Goal: Information Seeking & Learning: Find specific page/section

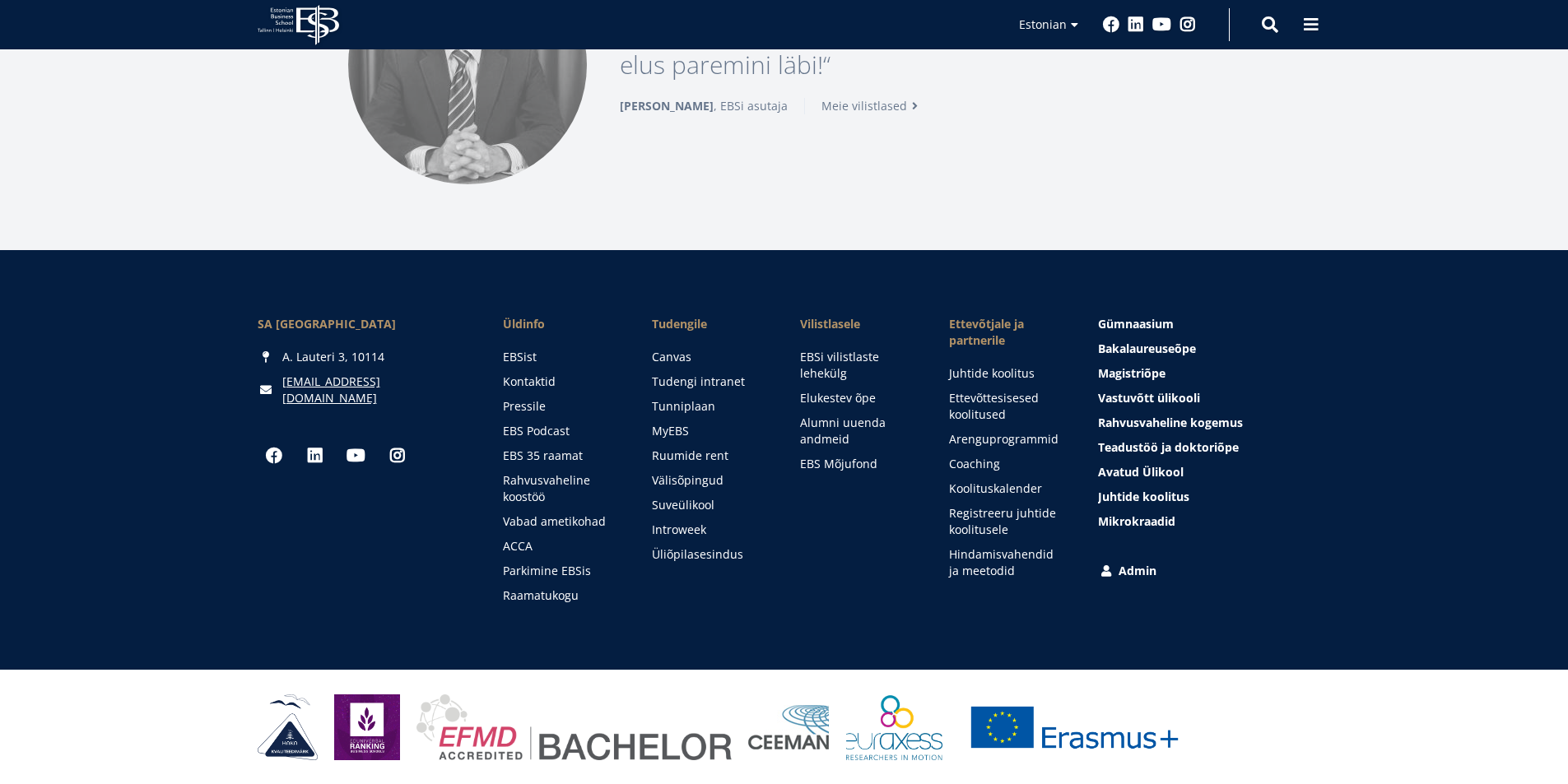
scroll to position [2256, 0]
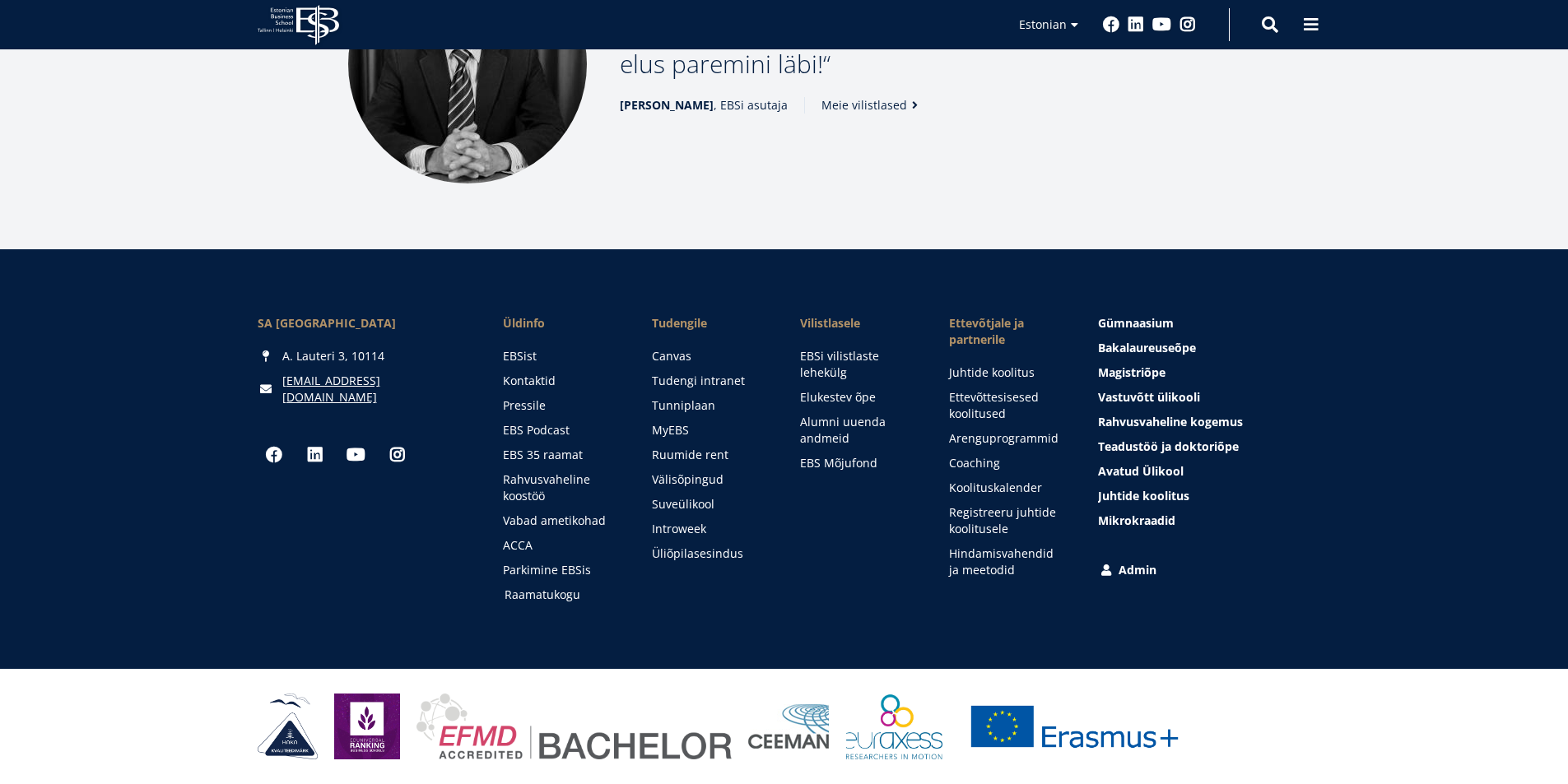
click at [542, 592] on link "Raamatukogu" at bounding box center [563, 595] width 116 height 17
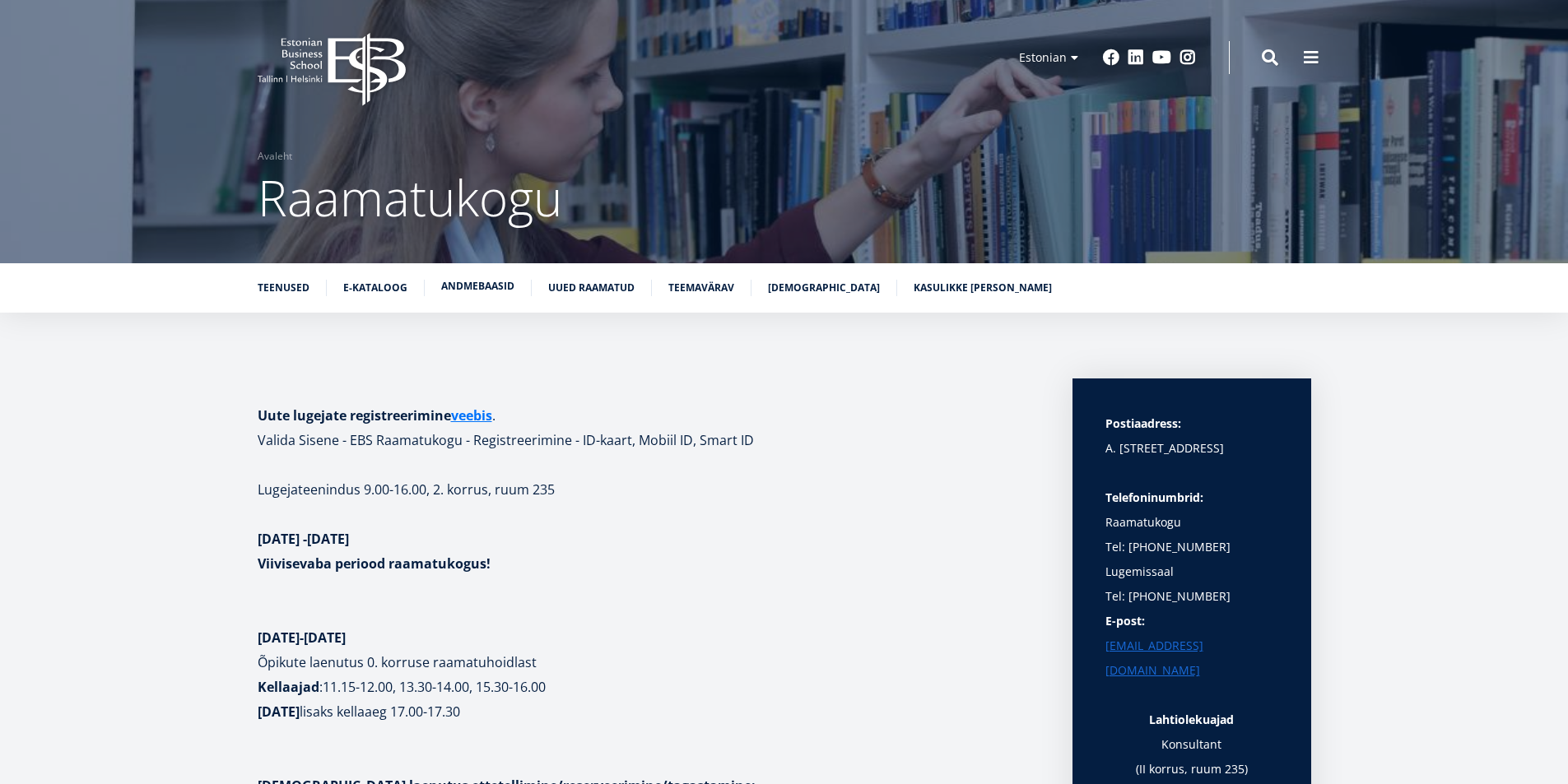
click at [472, 287] on link "Andmebaasid" at bounding box center [477, 286] width 73 height 17
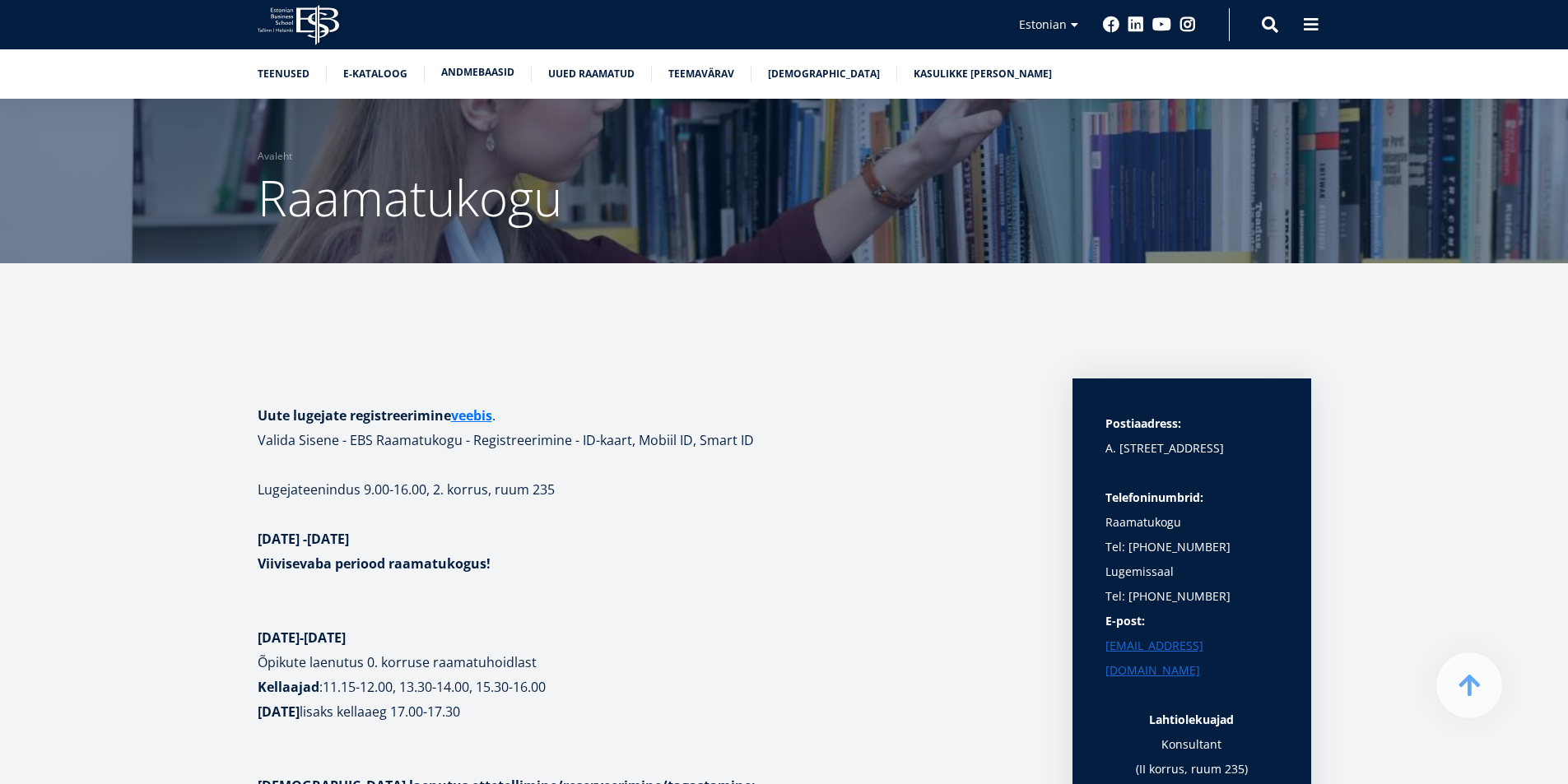
scroll to position [3251, 0]
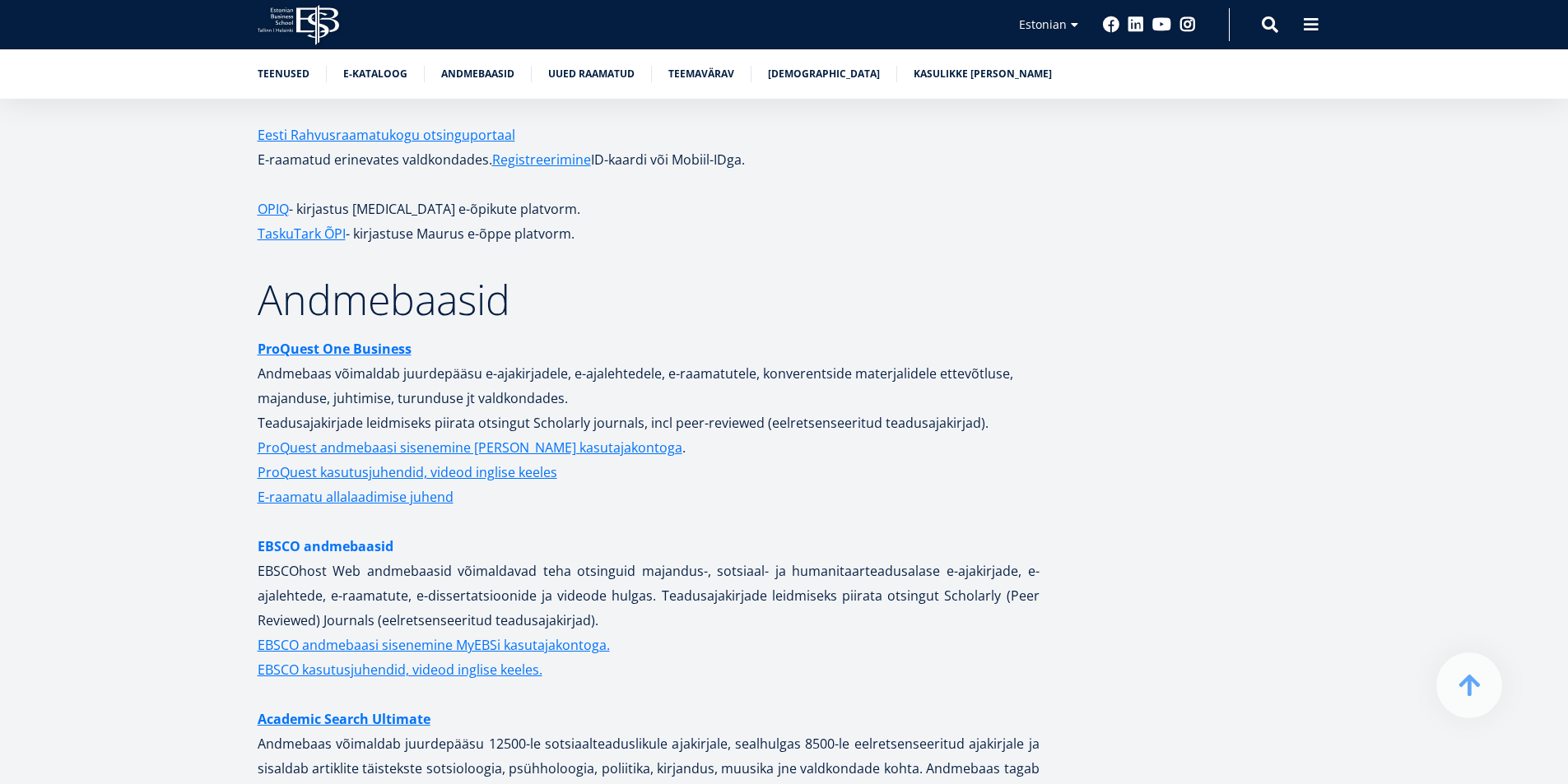
click at [337, 534] on link "EBSCO andmebaasid" at bounding box center [325, 547] width 135 height 25
